Goal: Communication & Community: Ask a question

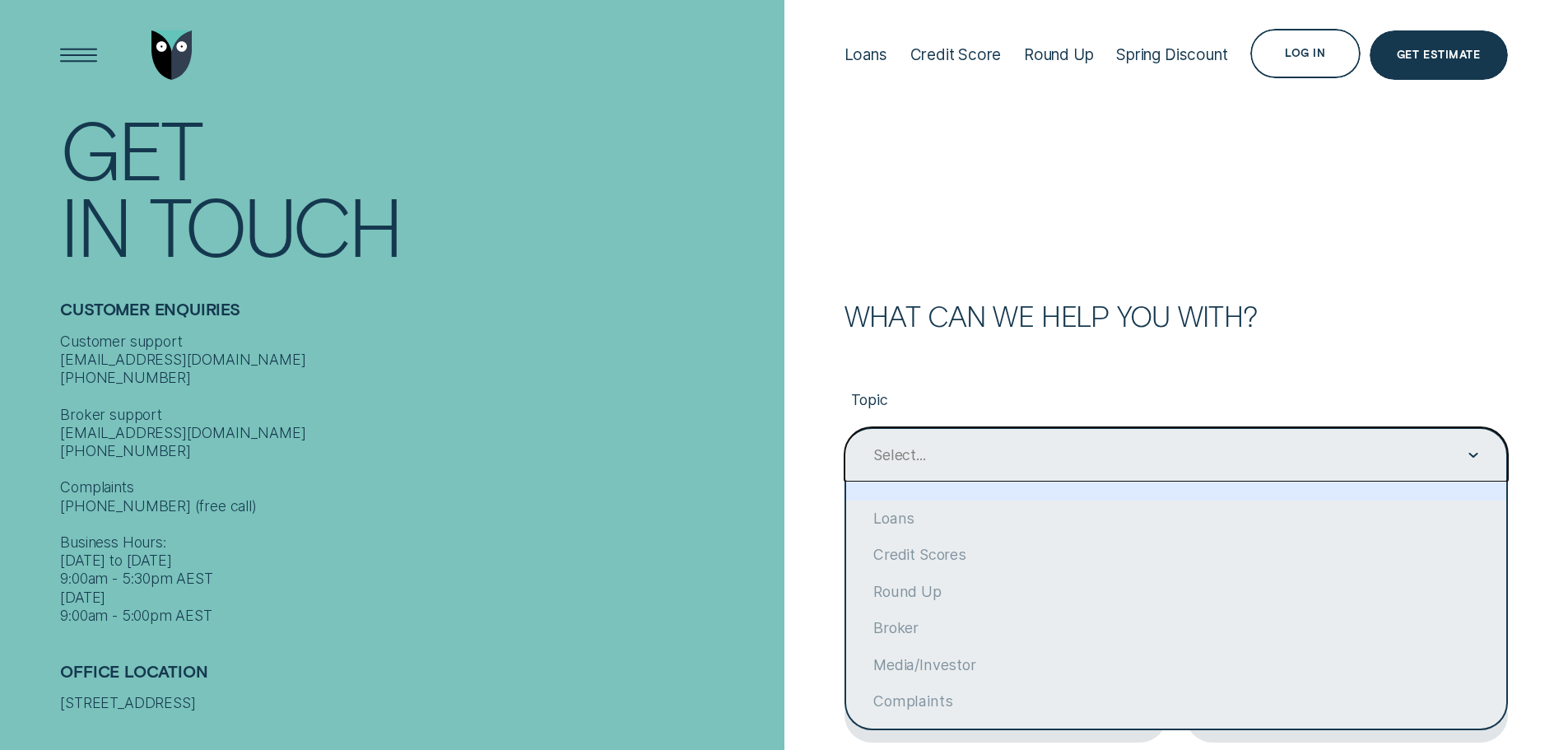
click at [1471, 453] on icon "Contact form" at bounding box center [1473, 455] width 10 height 5
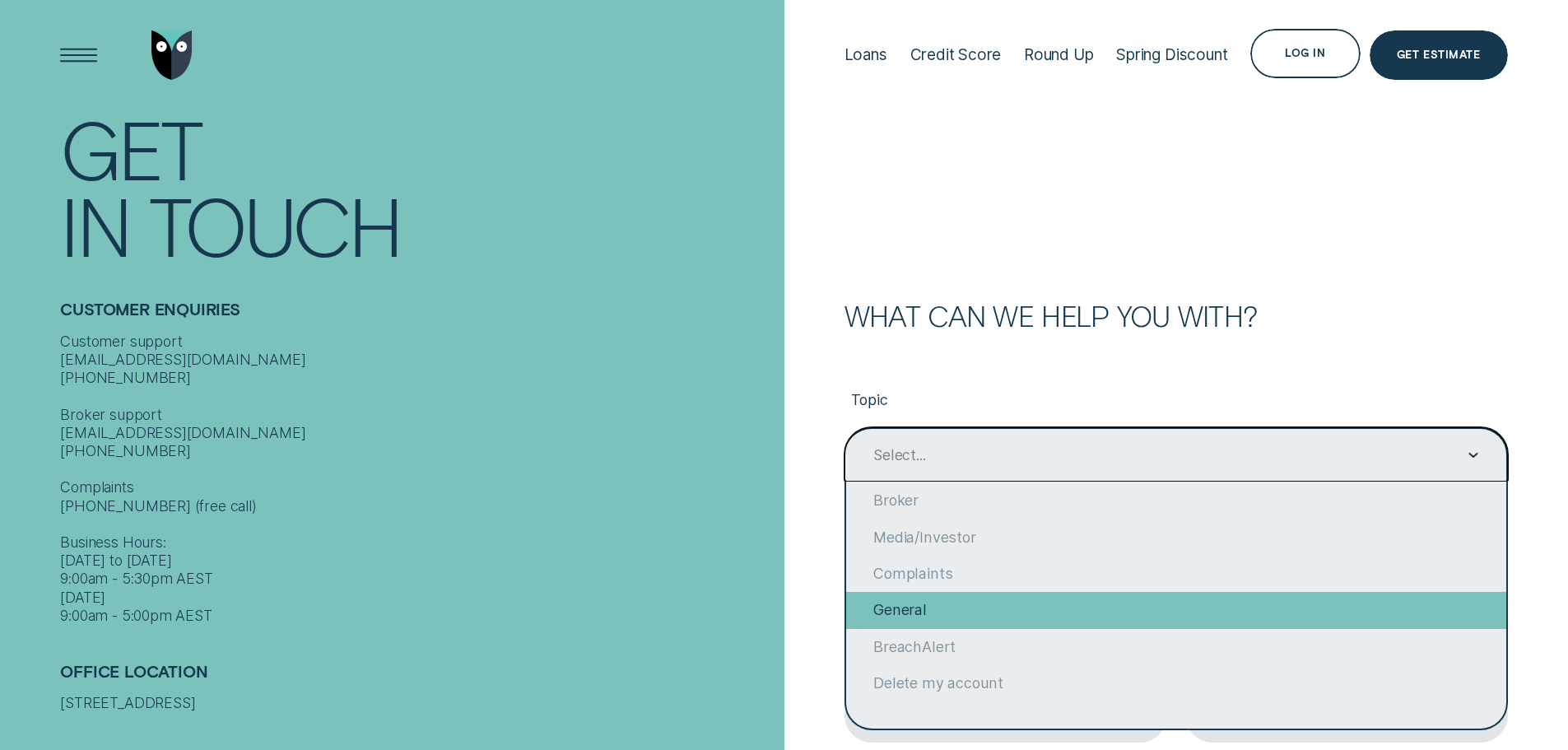
click at [918, 611] on div "General" at bounding box center [1177, 610] width 660 height 36
type input "General"
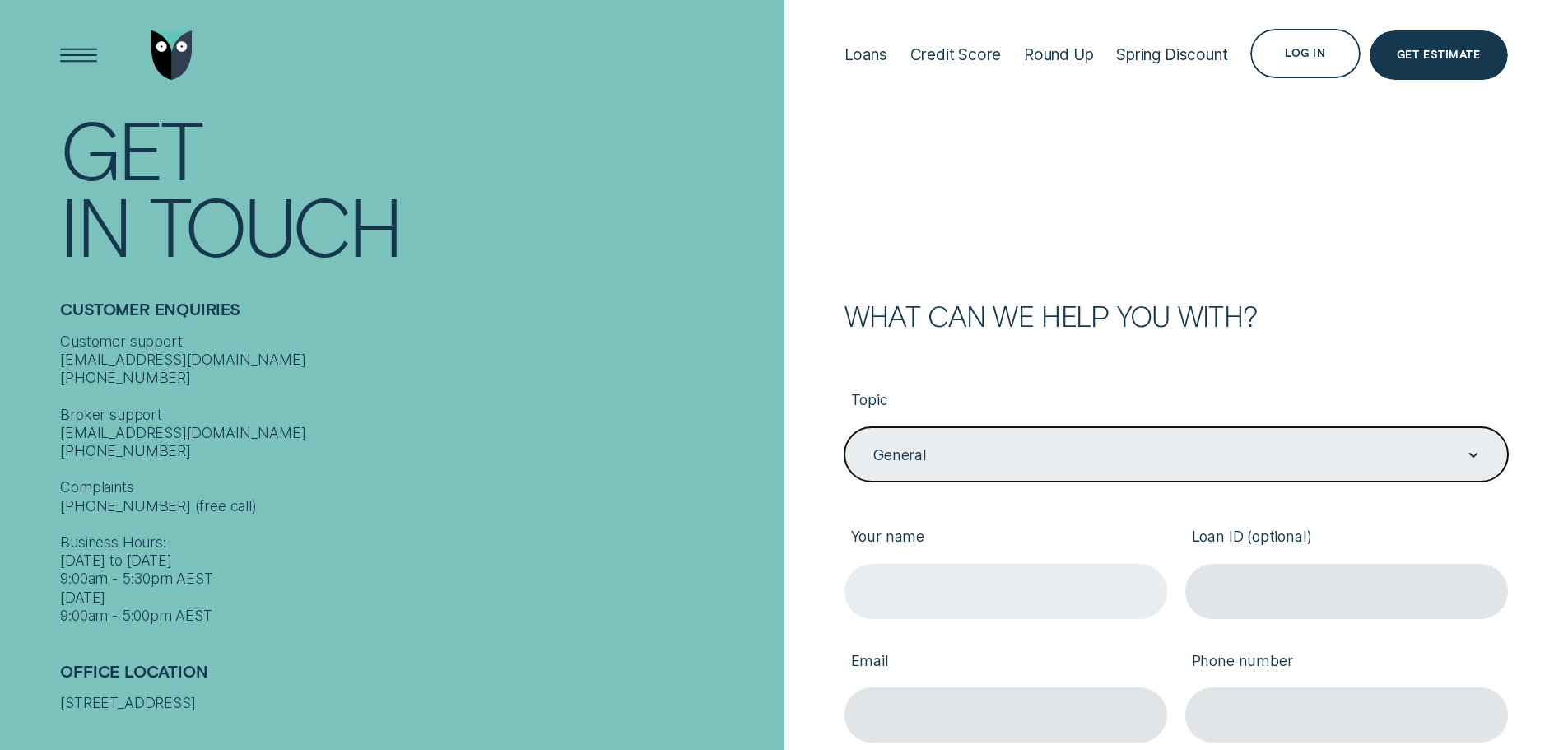
click at [918, 603] on input "Your name" at bounding box center [1006, 591] width 323 height 55
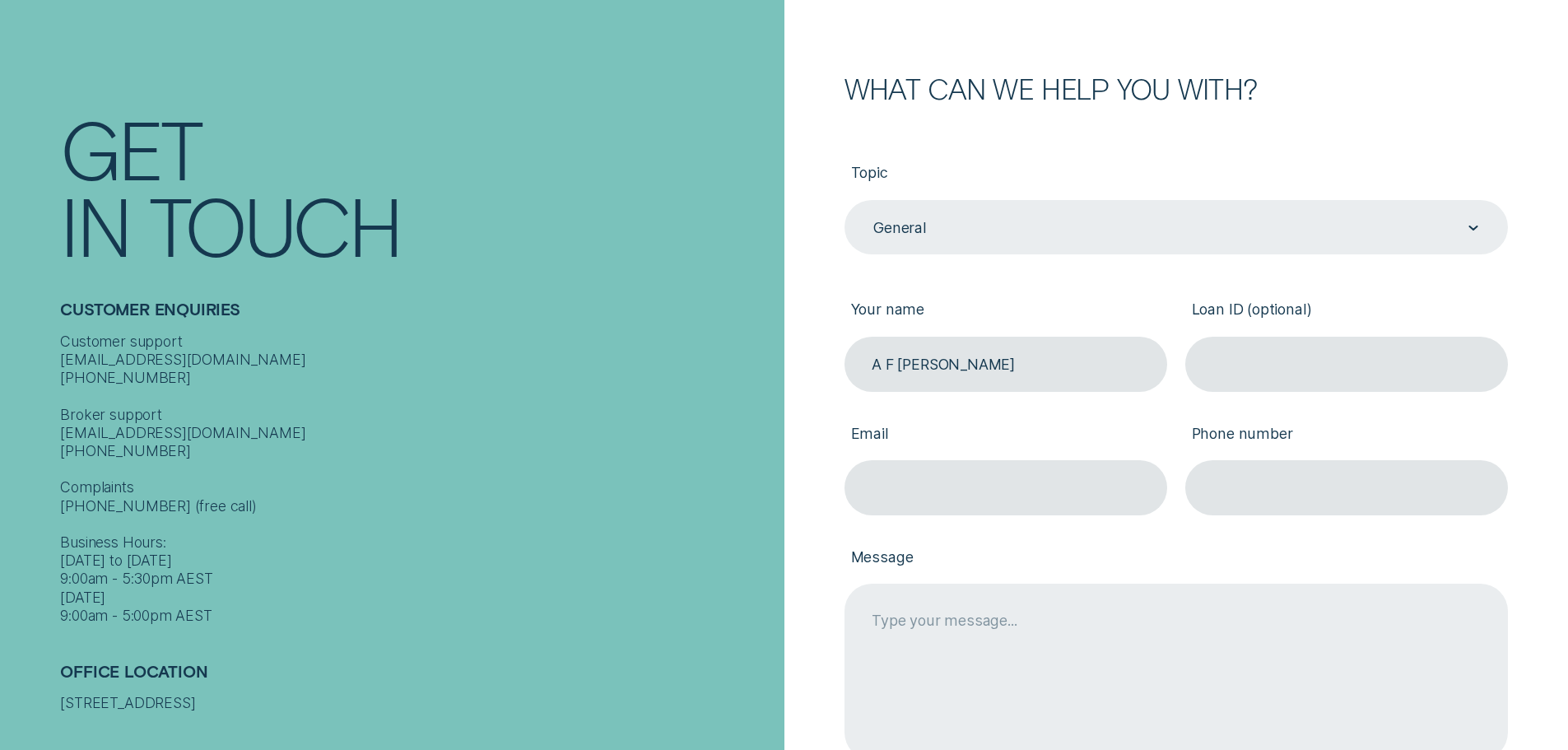
scroll to position [247, 0]
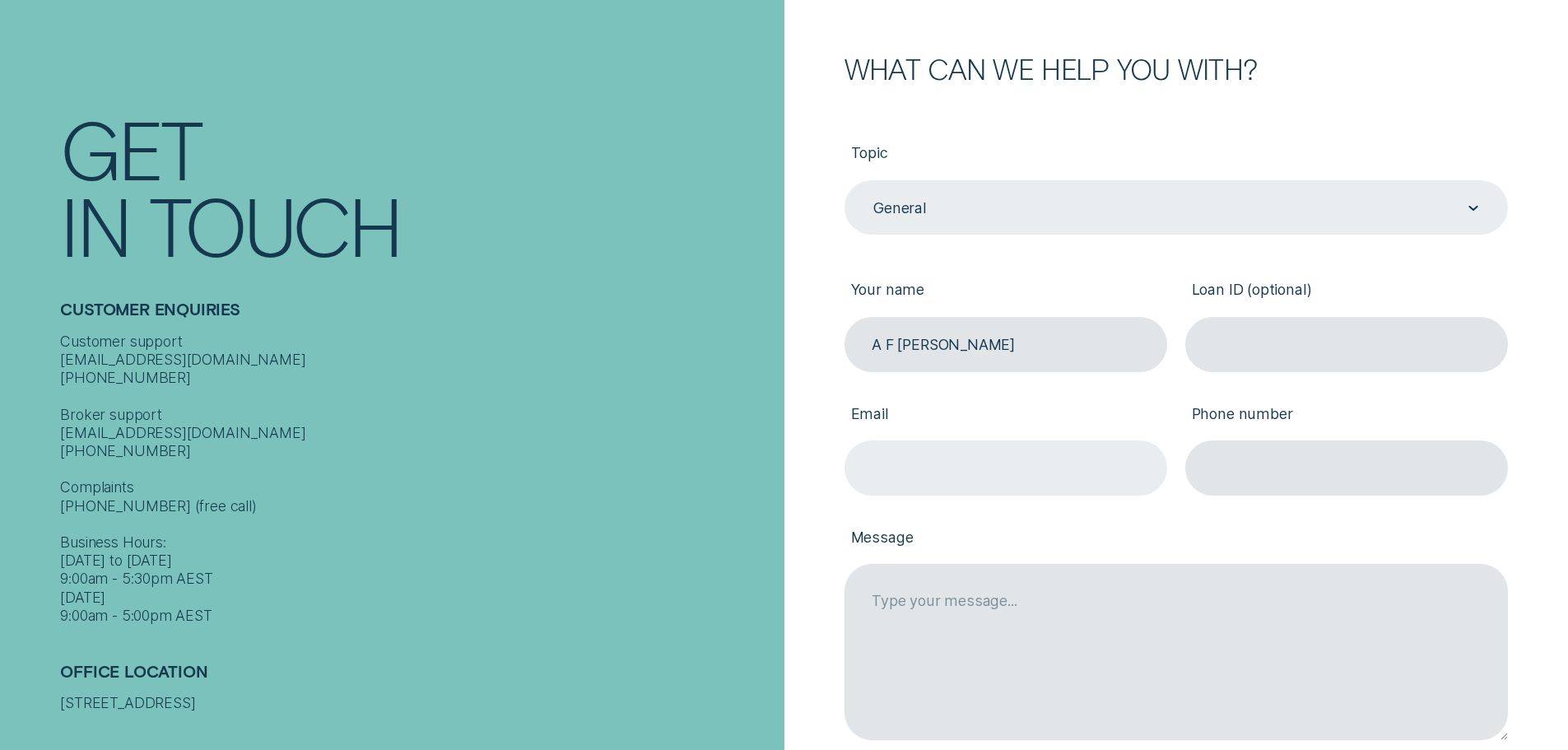
type input "A F [PERSON_NAME]"
click at [904, 467] on input "Email" at bounding box center [1006, 468] width 323 height 55
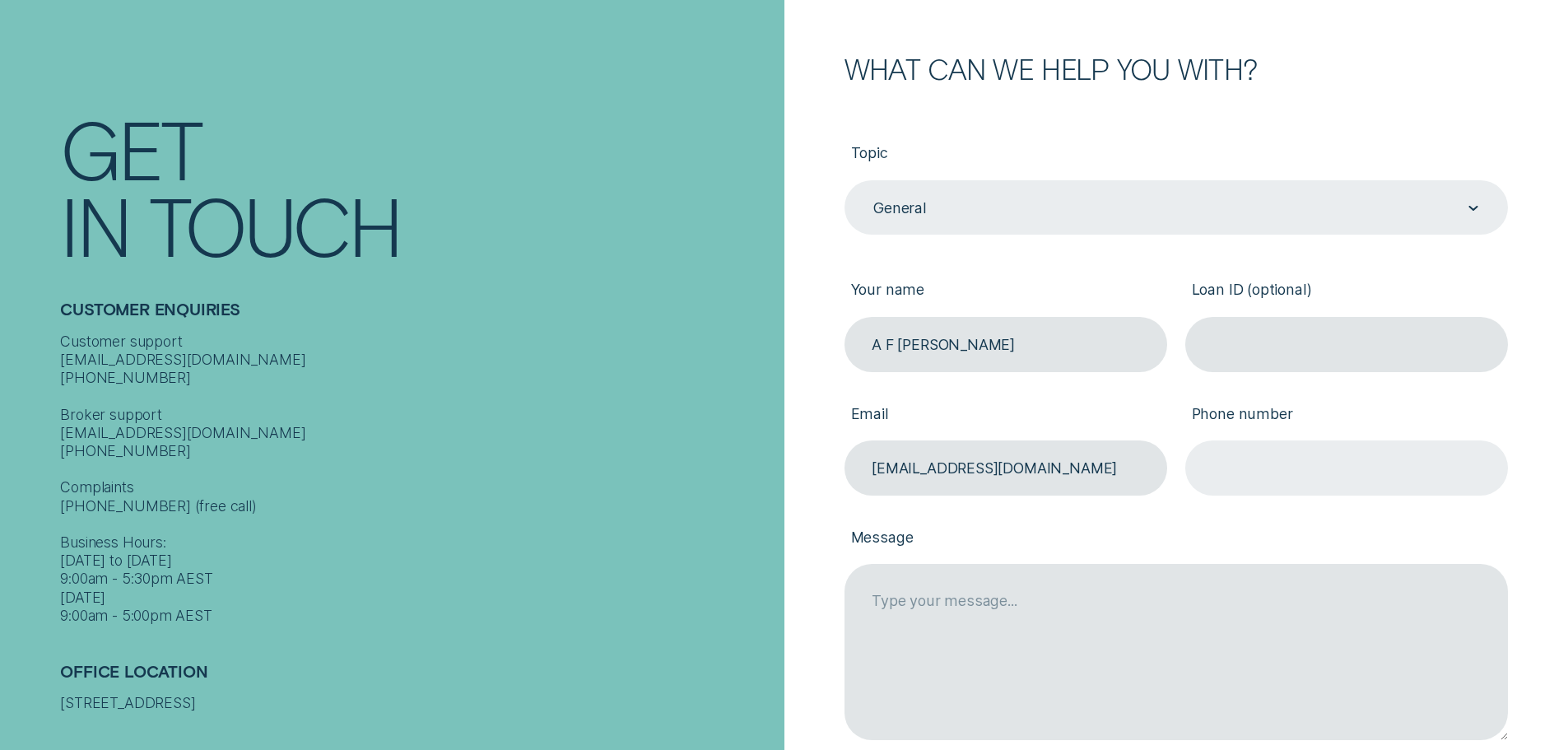
type input "[EMAIL_ADDRESS][DOMAIN_NAME]"
click at [1261, 461] on input "Phone number" at bounding box center [1346, 468] width 323 height 55
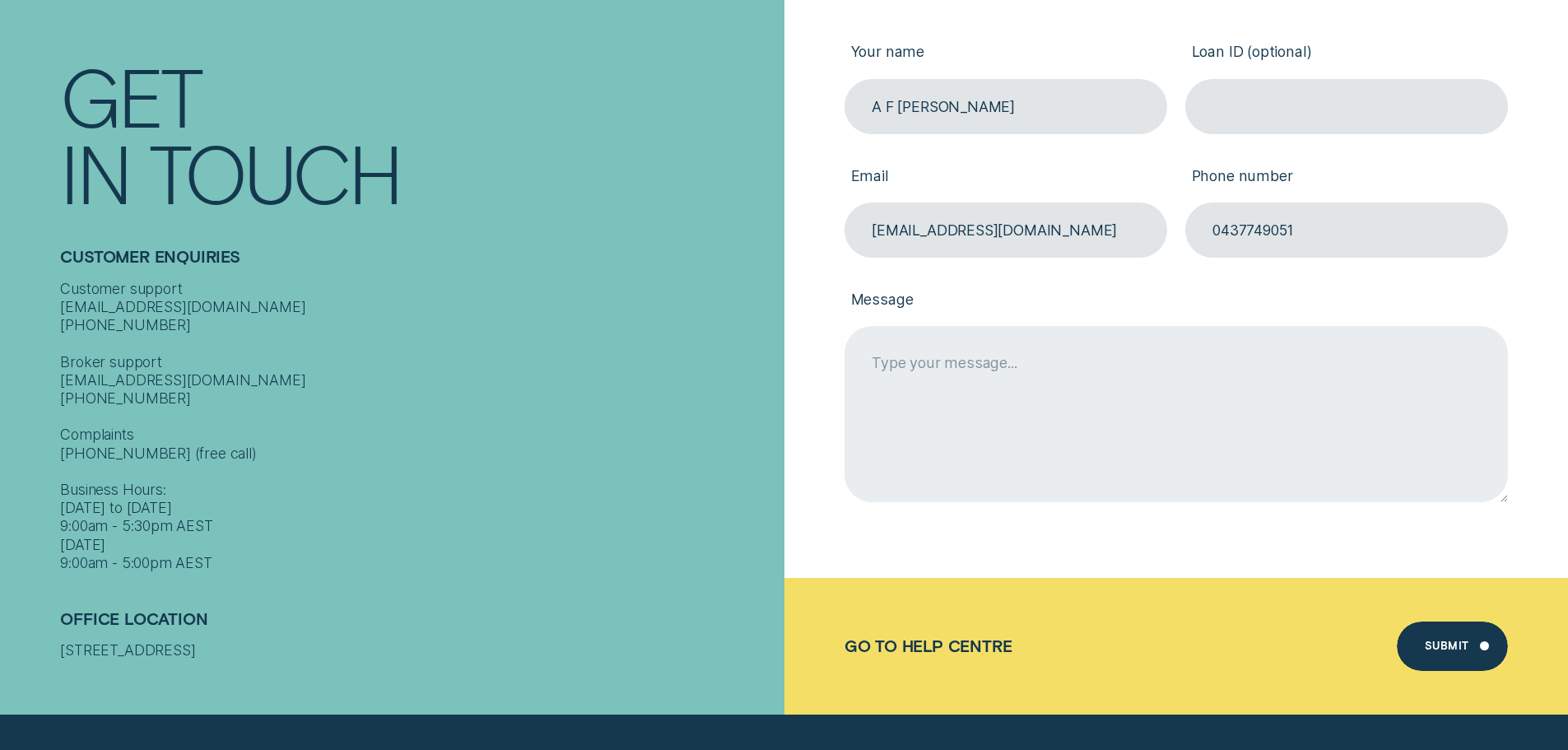
scroll to position [494, 0]
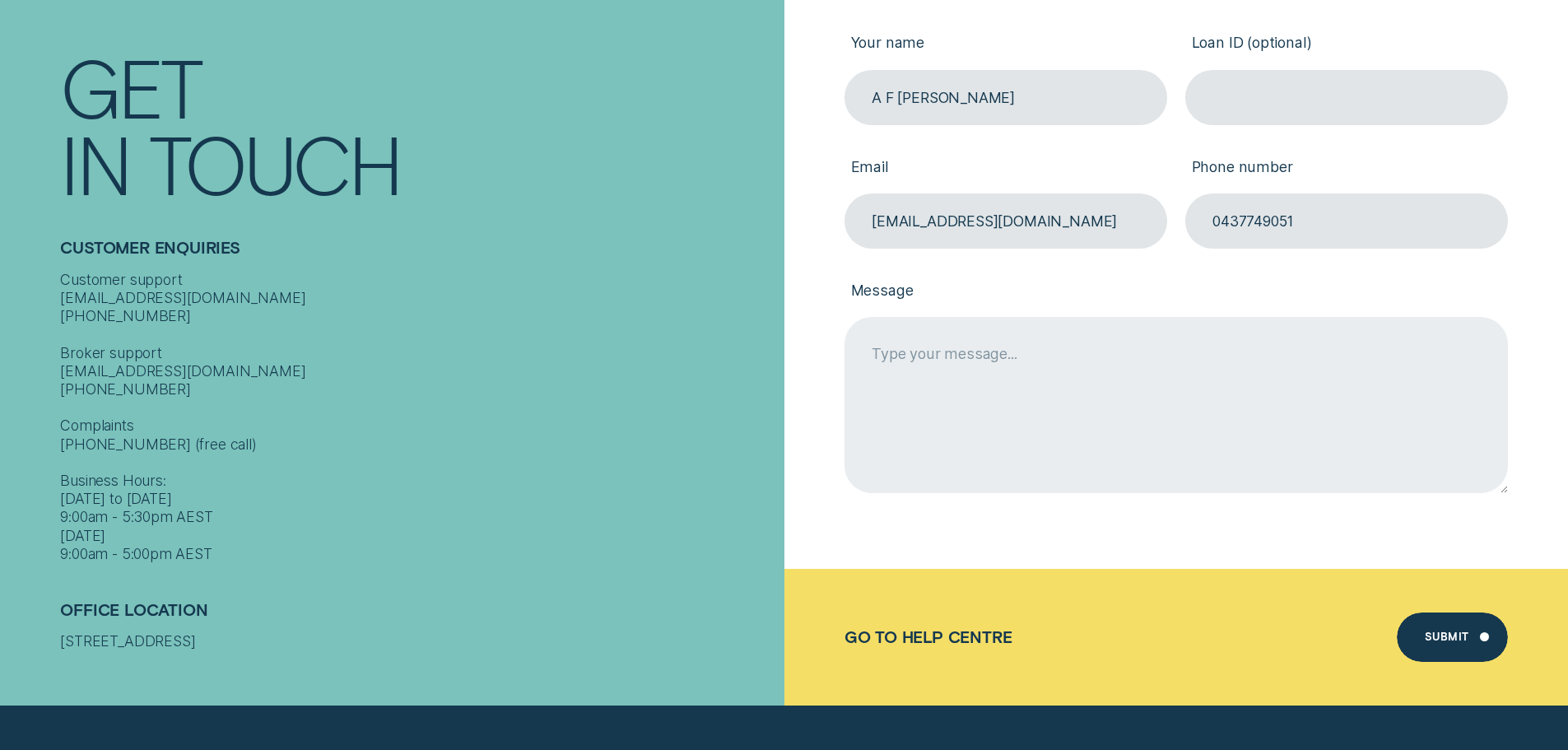
type input "0437749051"
click at [921, 362] on textarea "Message" at bounding box center [1177, 405] width 664 height 175
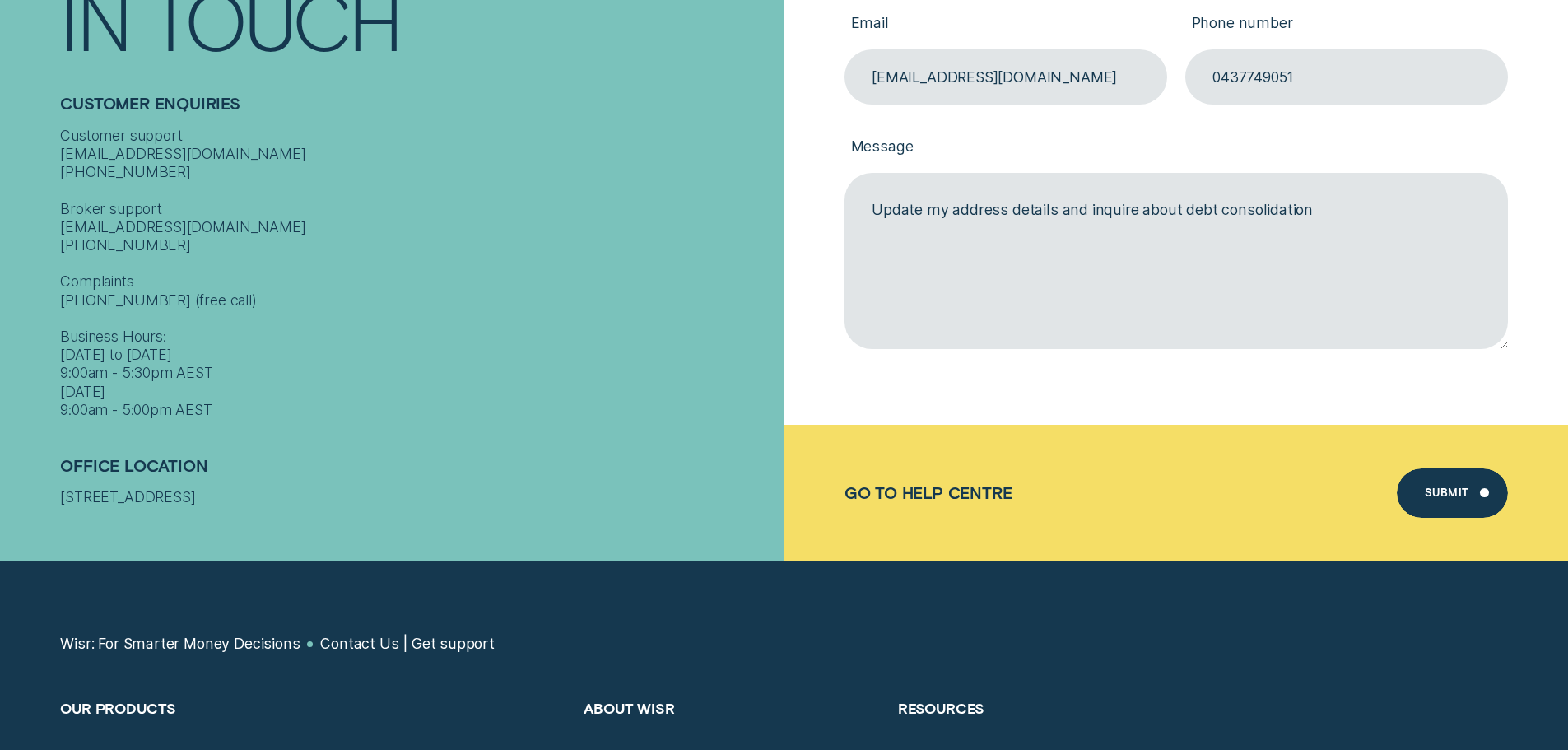
scroll to position [659, 0]
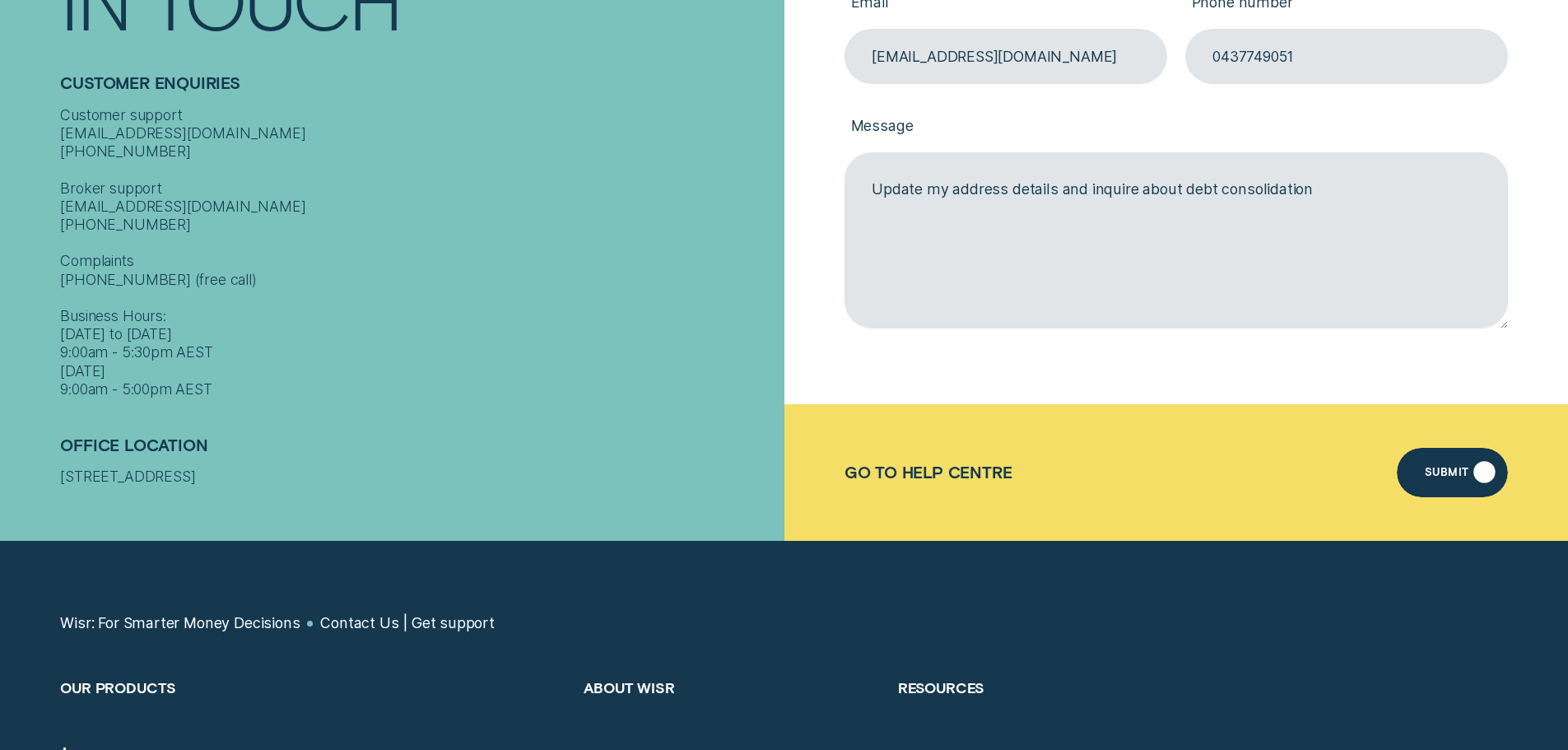
type textarea "Update my address details and inquire about debt consolidation"
click at [1451, 473] on div "Submit" at bounding box center [1447, 475] width 45 height 10
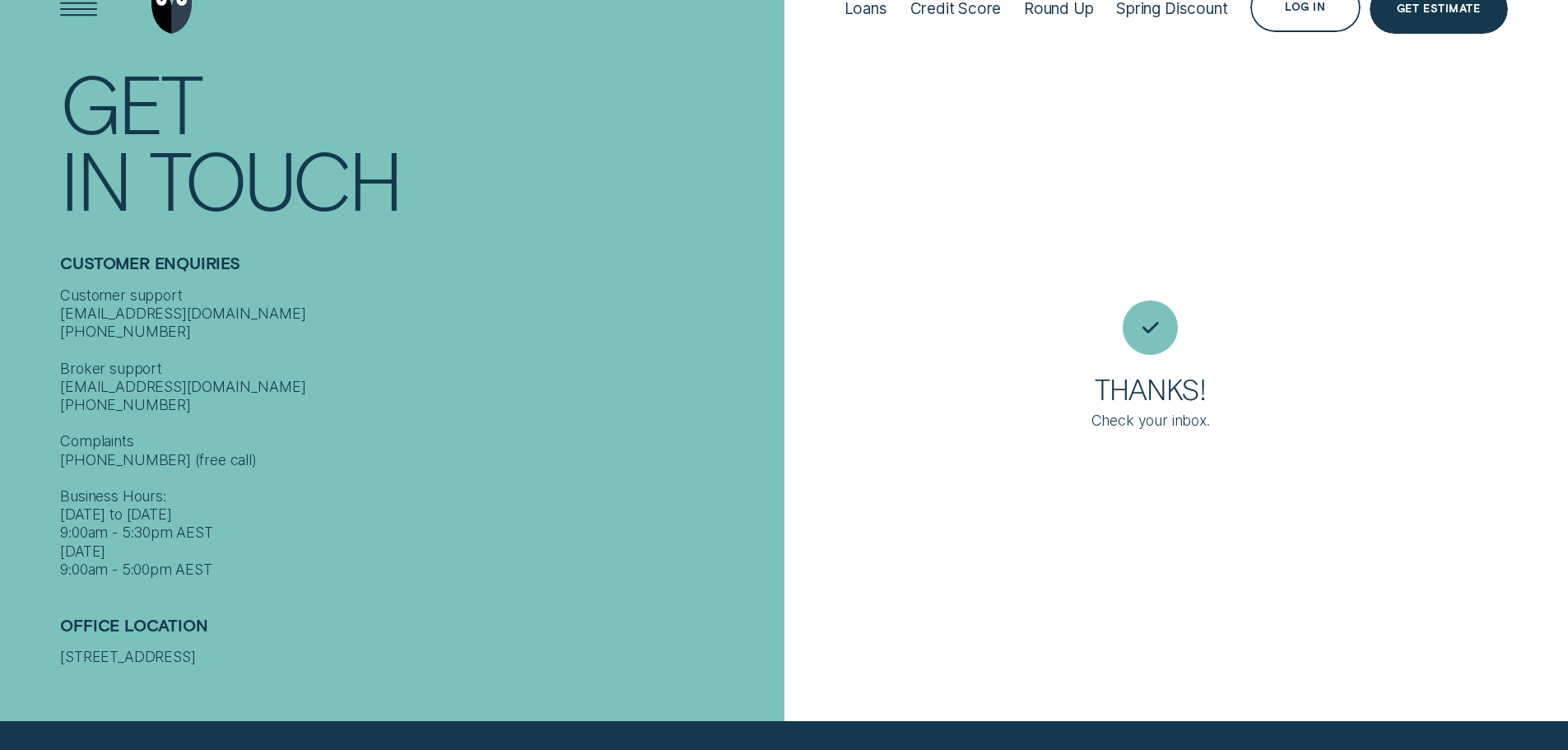
scroll to position [18, 0]
